Goal: Information Seeking & Learning: Learn about a topic

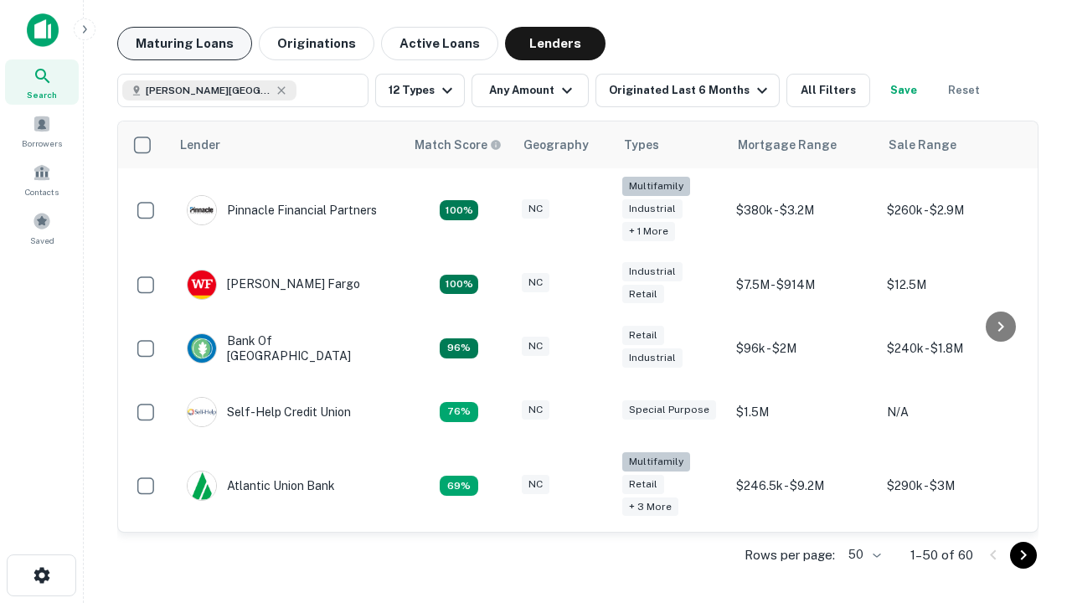
click at [184, 44] on button "Maturing Loans" at bounding box center [184, 43] width 135 height 33
